Goal: Check status: Check status

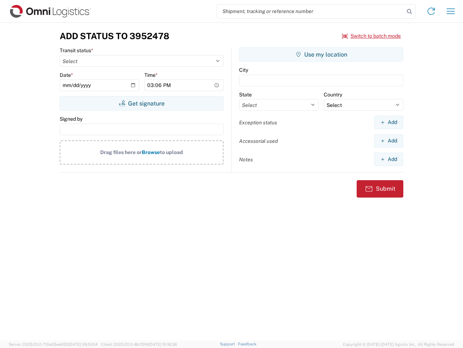
click at [311, 11] on input "search" at bounding box center [311, 11] width 188 height 14
click at [410, 12] on icon at bounding box center [410, 12] width 10 height 10
click at [432, 11] on icon at bounding box center [432, 11] width 12 height 12
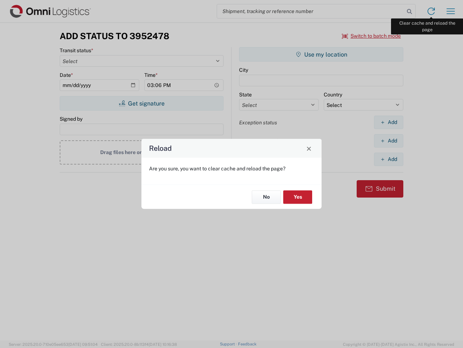
click at [451, 11] on div "Reload Are you sure, you want to clear cache and reload the page? No Yes" at bounding box center [231, 174] width 463 height 348
click at [372, 36] on div "Reload Are you sure, you want to clear cache and reload the page? No Yes" at bounding box center [231, 174] width 463 height 348
click at [142, 103] on div "Reload Are you sure, you want to clear cache and reload the page? No Yes" at bounding box center [231, 174] width 463 height 348
click at [321, 54] on div "Reload Are you sure, you want to clear cache and reload the page? No Yes" at bounding box center [231, 174] width 463 height 348
click at [389, 122] on div "Reload Are you sure, you want to clear cache and reload the page? No Yes" at bounding box center [231, 174] width 463 height 348
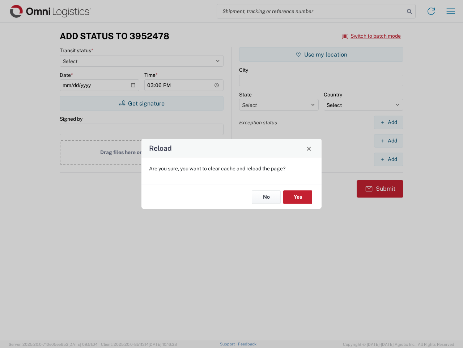
click at [389, 140] on div "Reload Are you sure, you want to clear cache and reload the page? No Yes" at bounding box center [231, 174] width 463 height 348
click at [389, 159] on div "Reload Are you sure, you want to clear cache and reload the page? No Yes" at bounding box center [231, 174] width 463 height 348
